Goal: Task Accomplishment & Management: Manage account settings

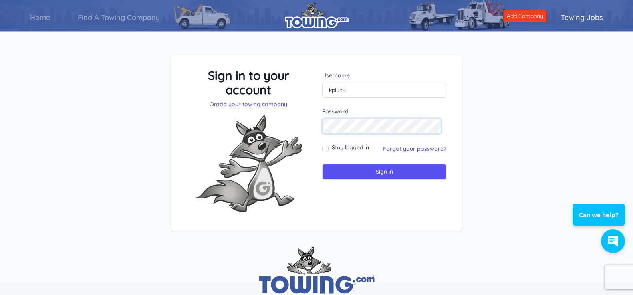
click at [322, 164] on input "Sign in" at bounding box center [384, 172] width 124 height 16
click at [367, 169] on input "Sign in" at bounding box center [384, 172] width 124 height 16
click at [398, 149] on link "Forgot your password?" at bounding box center [415, 148] width 64 height 7
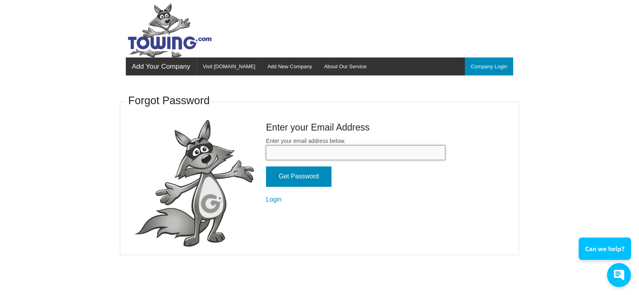
click at [362, 155] on input "Enter your email address below." at bounding box center [355, 152] width 179 height 15
type input "truckmainthd1@gmail.com"
click at [304, 179] on input "Get Password" at bounding box center [299, 177] width 66 height 20
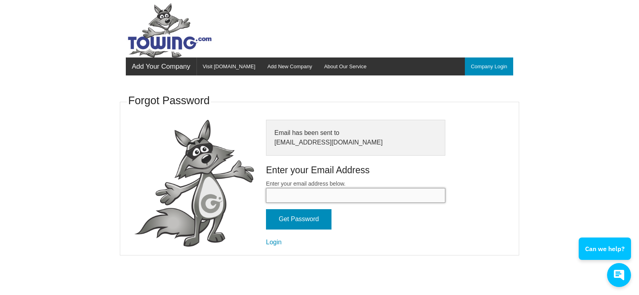
click at [309, 196] on input "Enter your email address below." at bounding box center [355, 195] width 179 height 15
type input "truckmainthd1@gmail.com"
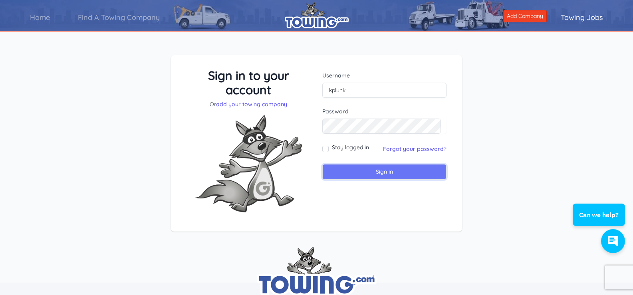
click at [370, 171] on input "Sign in" at bounding box center [384, 172] width 124 height 16
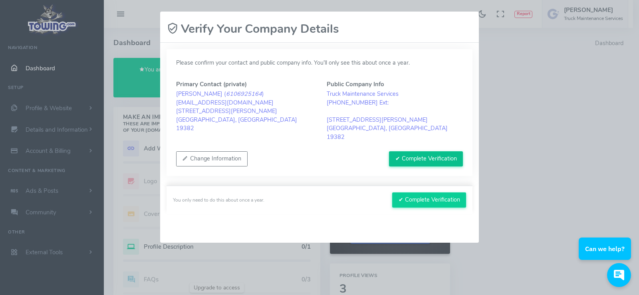
click at [406, 152] on button "✔ Complete Verification" at bounding box center [426, 158] width 74 height 15
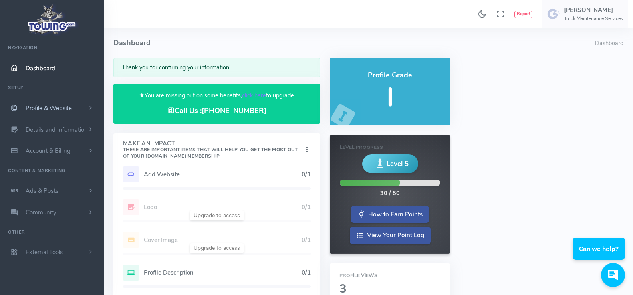
click at [65, 108] on span "Profile & Website" at bounding box center [49, 108] width 46 height 8
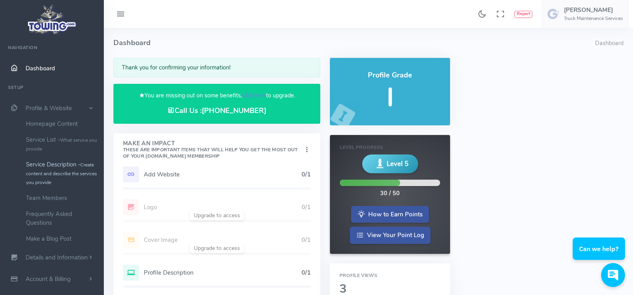
click at [52, 164] on link "Service Description - Create content and describe the services you provide" at bounding box center [62, 174] width 84 height 34
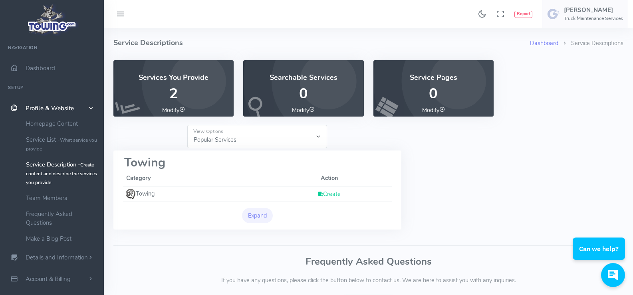
click at [174, 91] on p "2" at bounding box center [173, 94] width 101 height 16
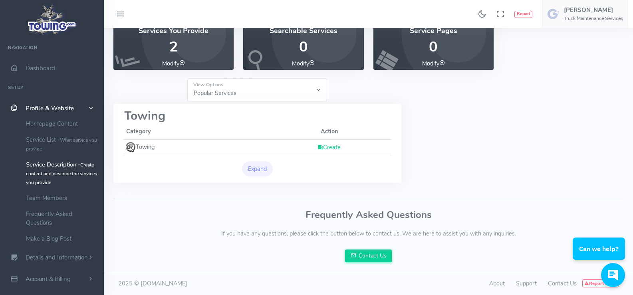
scroll to position [48, 0]
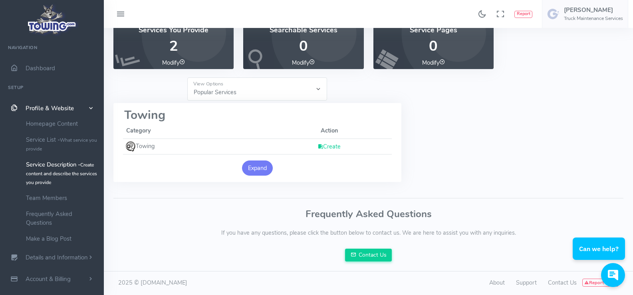
click at [262, 170] on button "Expand" at bounding box center [257, 168] width 31 height 15
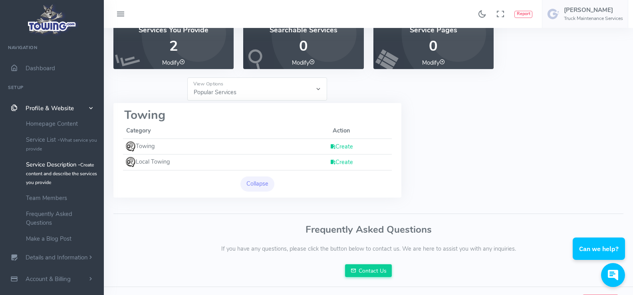
click at [343, 146] on link "Create" at bounding box center [341, 147] width 23 height 8
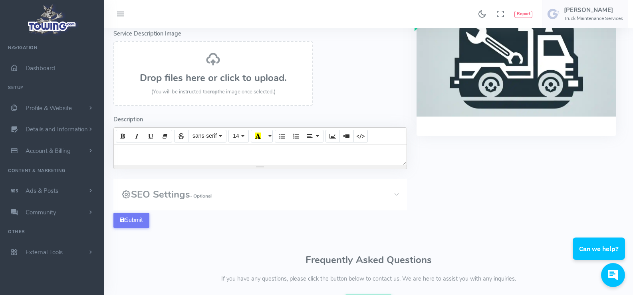
scroll to position [21, 0]
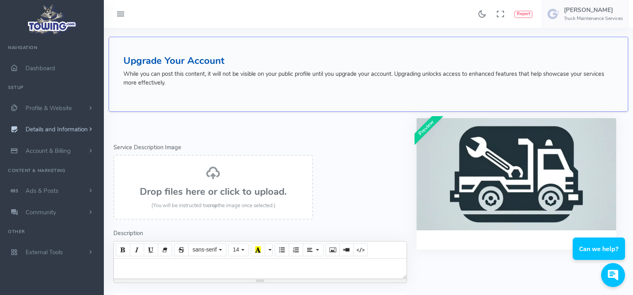
click at [47, 127] on span "Details and Information" at bounding box center [57, 130] width 62 height 8
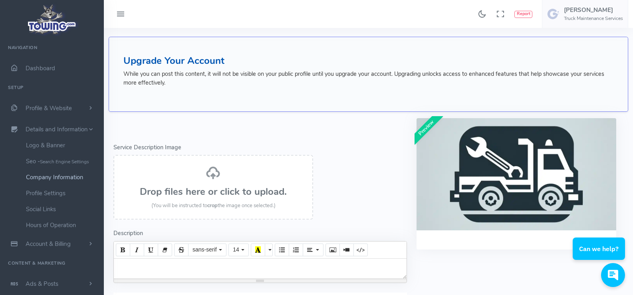
click at [48, 179] on link "Company Information" at bounding box center [62, 177] width 84 height 16
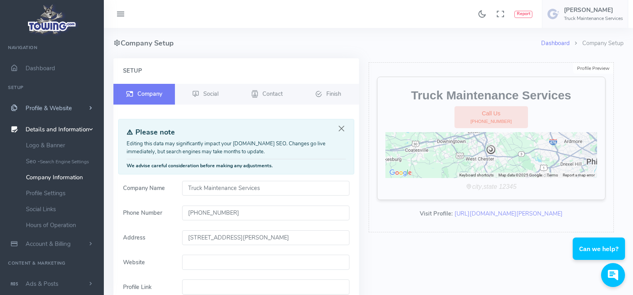
click at [66, 107] on span "Profile & Website" at bounding box center [49, 108] width 46 height 8
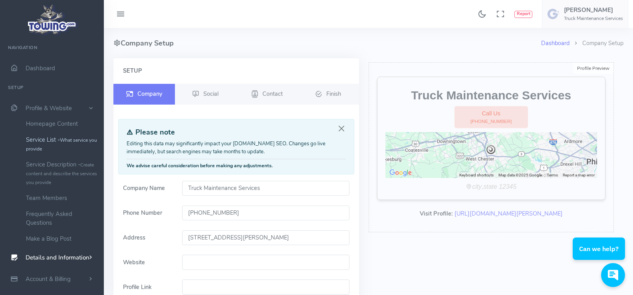
click at [50, 138] on link "Service List - What service you provide" at bounding box center [62, 144] width 84 height 25
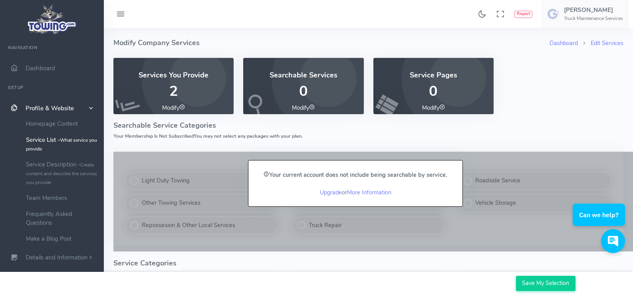
click at [346, 195] on div "Your current account does not include being searchable by service. Upgrade or M…" at bounding box center [356, 184] width 214 height 46
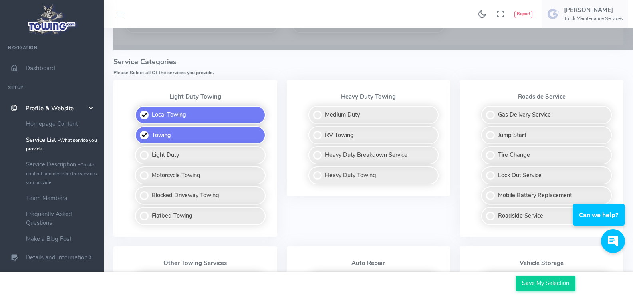
scroll to position [240, 0]
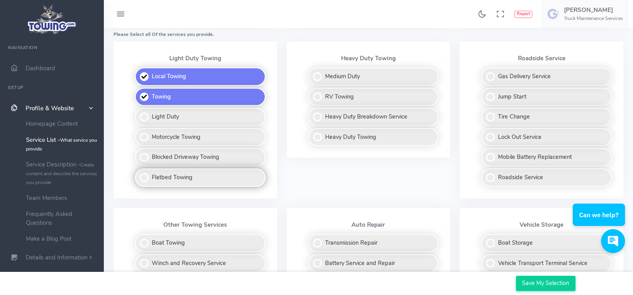
click at [144, 180] on label "Flatbed Towing" at bounding box center [200, 178] width 131 height 18
click at [138, 174] on input "Flatbed Towing" at bounding box center [135, 171] width 5 height 5
checkbox input "true"
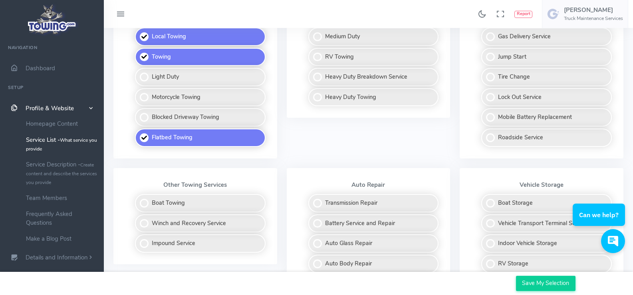
scroll to position [320, 0]
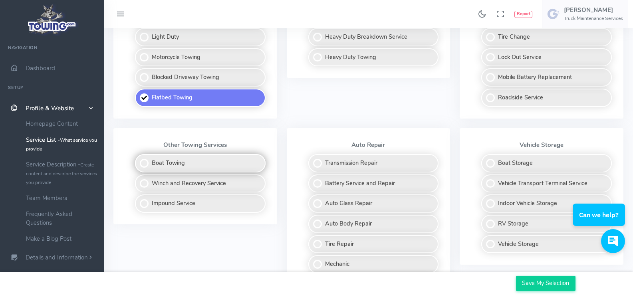
click at [145, 166] on label "Boat Towing" at bounding box center [200, 163] width 131 height 18
click at [138, 159] on input "Boat Towing" at bounding box center [135, 156] width 5 height 5
checkbox input "true"
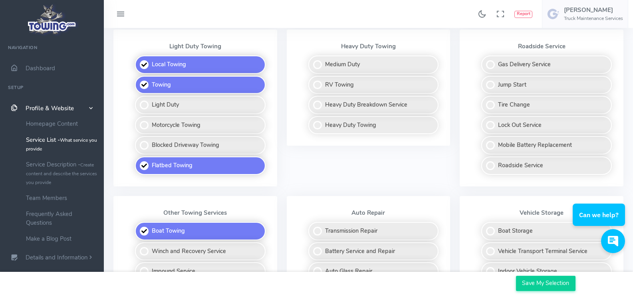
scroll to position [251, 0]
click at [145, 127] on label "Motorcycle Towing" at bounding box center [200, 126] width 131 height 18
click at [138, 122] on input "Motorcycle Towing" at bounding box center [135, 119] width 5 height 5
checkbox input "true"
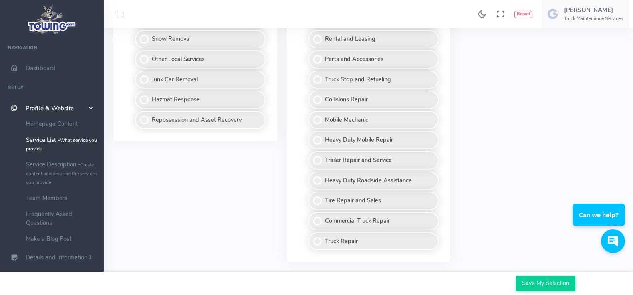
scroll to position [731, 0]
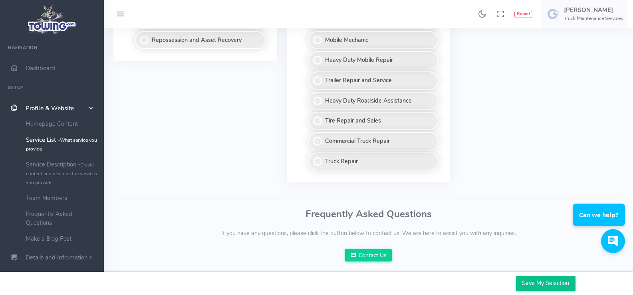
click at [530, 285] on input "Save My Selection" at bounding box center [546, 283] width 60 height 15
